Goal: Task Accomplishment & Management: Manage account settings

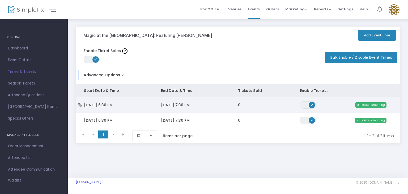
click at [80, 104] on icon "Data table" at bounding box center [80, 105] width 5 height 4
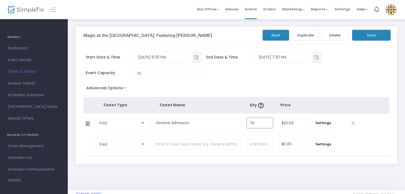
click at [255, 121] on input "78" at bounding box center [260, 123] width 26 height 10
type input "40"
click at [371, 34] on button "Save" at bounding box center [371, 35] width 39 height 11
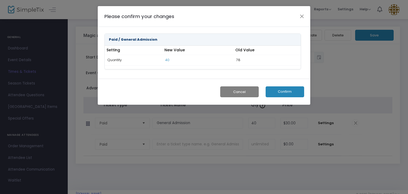
click at [287, 91] on button "Confirm" at bounding box center [285, 91] width 39 height 11
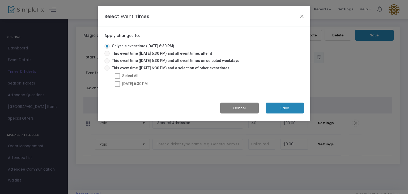
click at [115, 75] on span at bounding box center [117, 75] width 5 height 5
click at [107, 68] on span at bounding box center [106, 67] width 5 height 5
click at [107, 71] on input "This event time (9/6/2025 @ 6:30 PM) and a selection of other event times" at bounding box center [107, 71] width 0 height 0
radio input "true"
click at [116, 77] on span at bounding box center [117, 75] width 5 height 5
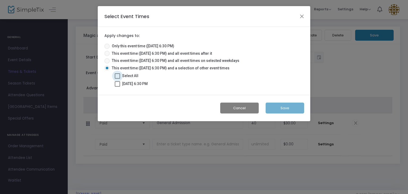
click at [117, 79] on input "Select All" at bounding box center [117, 79] width 0 height 0
checkbox input "true"
click at [283, 110] on button "Save" at bounding box center [285, 108] width 39 height 11
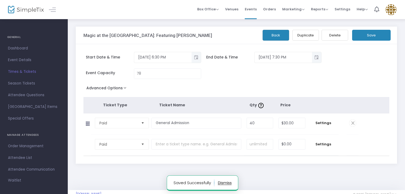
click at [306, 36] on button "Duplicate" at bounding box center [305, 35] width 27 height 11
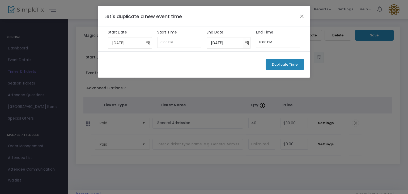
click at [148, 42] on span "Toggle calendar" at bounding box center [148, 43] width 9 height 9
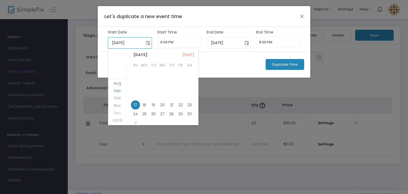
click at [115, 92] on span "Sep" at bounding box center [117, 90] width 7 height 5
click at [188, 84] on span "13" at bounding box center [189, 84] width 9 height 9
type input "9/13/2025"
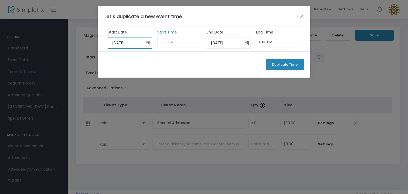
click at [198, 44] on input "6:00 PM" at bounding box center [179, 42] width 44 height 11
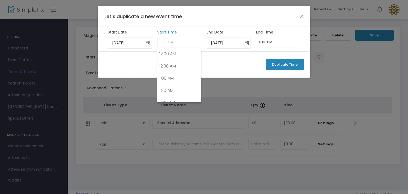
scroll to position [415, 0]
drag, startPoint x: 180, startPoint y: 84, endPoint x: 167, endPoint y: 87, distance: 13.1
click at [167, 87] on link "6:30 PM" at bounding box center [180, 91] width 44 height 12
type input "6:30 PM"
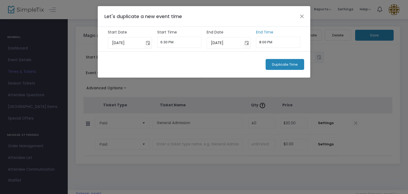
click at [269, 42] on input "8:00 PM" at bounding box center [278, 42] width 44 height 11
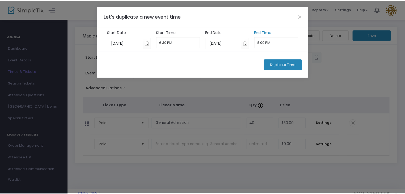
scroll to position [463, 0]
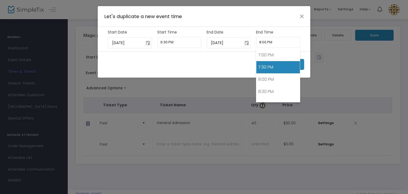
click at [274, 67] on link "7:30 PM" at bounding box center [278, 67] width 44 height 12
type input "7:30 PM"
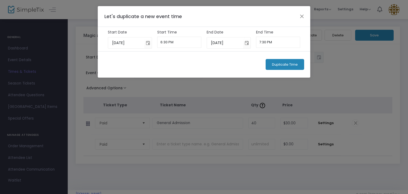
click at [285, 65] on span "Duplicate Time" at bounding box center [285, 64] width 26 height 4
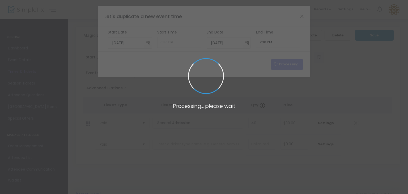
type input "8/17/2025"
type input "6:00 PM"
type input "8/17/2025"
type input "8:00 PM"
